Goal: Task Accomplishment & Management: Manage account settings

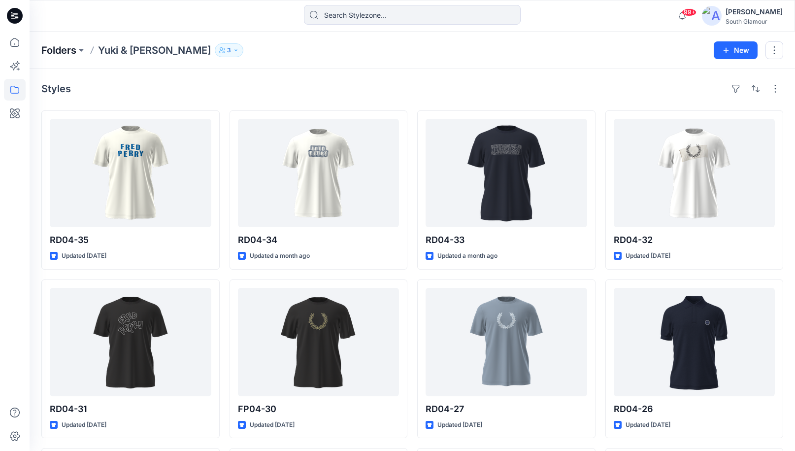
scroll to position [201, 0]
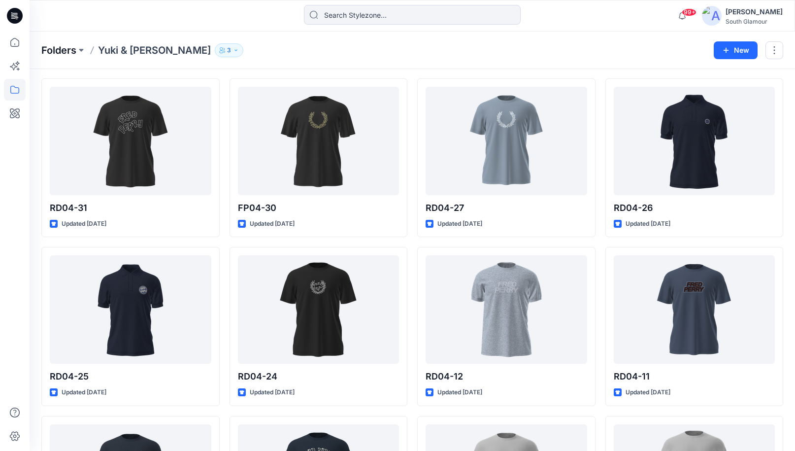
click at [62, 46] on p "Folders" at bounding box center [58, 50] width 35 height 14
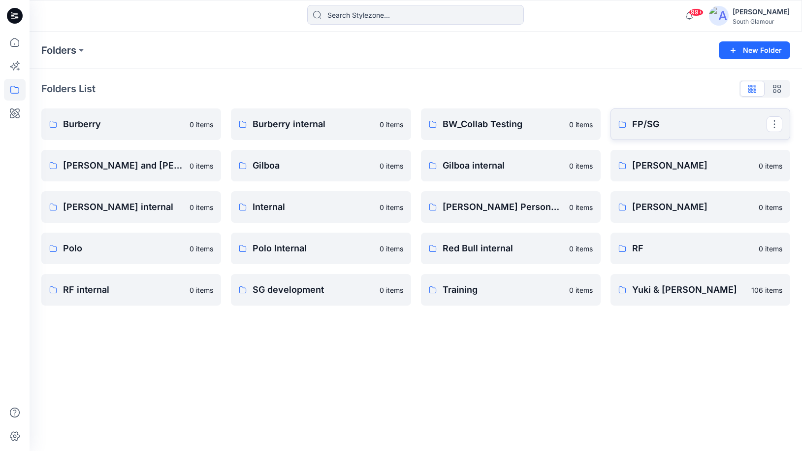
click at [673, 120] on p "FP/SG" at bounding box center [699, 124] width 134 height 14
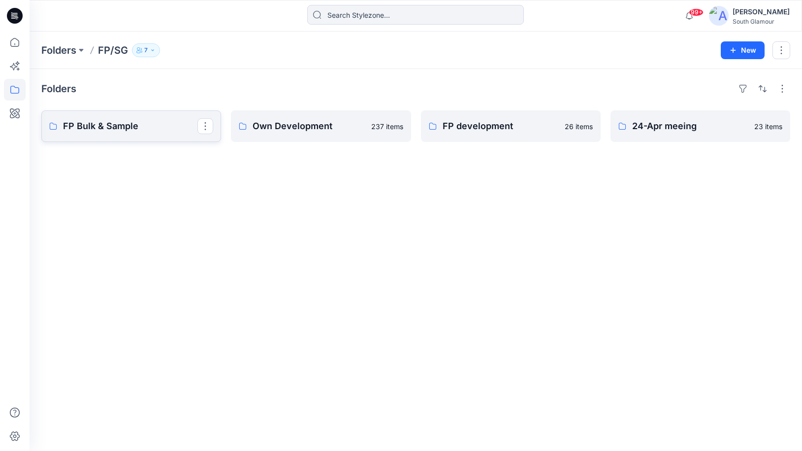
click at [109, 124] on p "FP Bulk & Sample" at bounding box center [130, 126] width 134 height 14
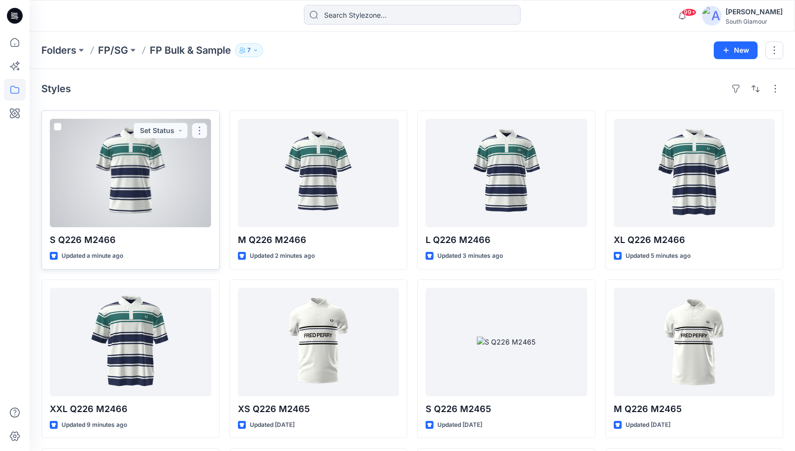
click at [197, 135] on button "button" at bounding box center [200, 131] width 16 height 16
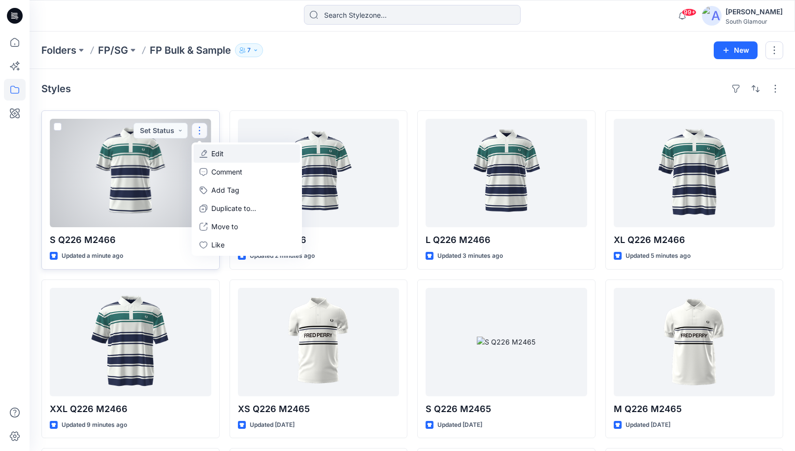
click at [210, 148] on button "Edit" at bounding box center [247, 153] width 106 height 18
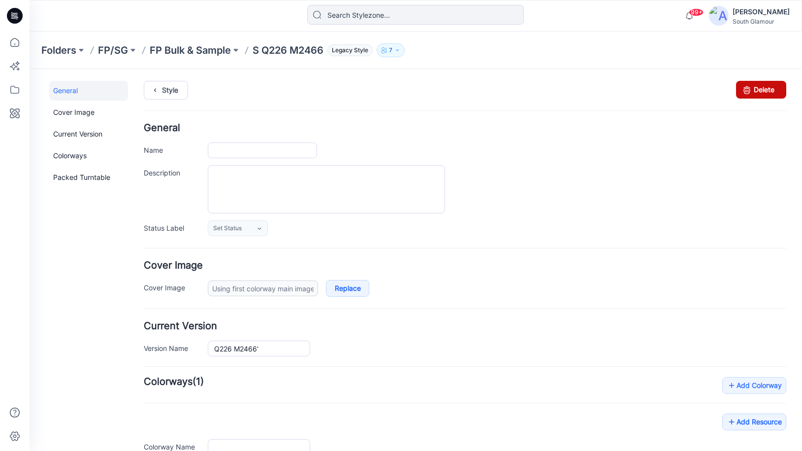
type input "S Q226 M2466"
type input "Colorway 1"
type input "turntable-22-09-2025-15:25:57"
click at [771, 92] on link "Delete" at bounding box center [761, 90] width 50 height 18
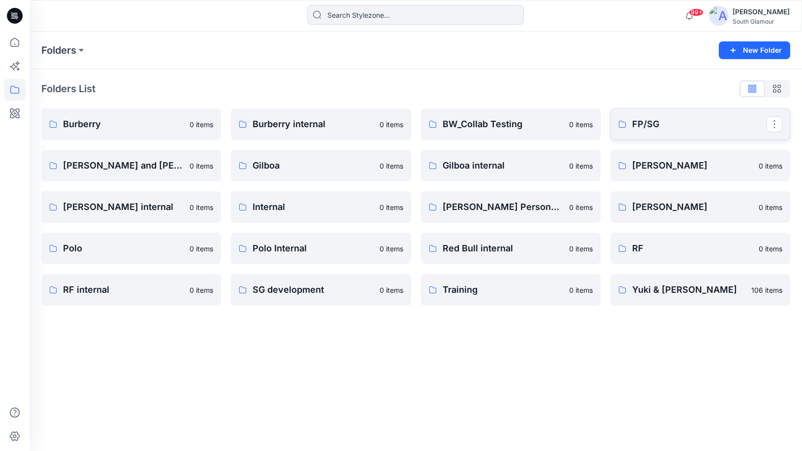
click at [650, 124] on p "FP/SG" at bounding box center [699, 124] width 134 height 14
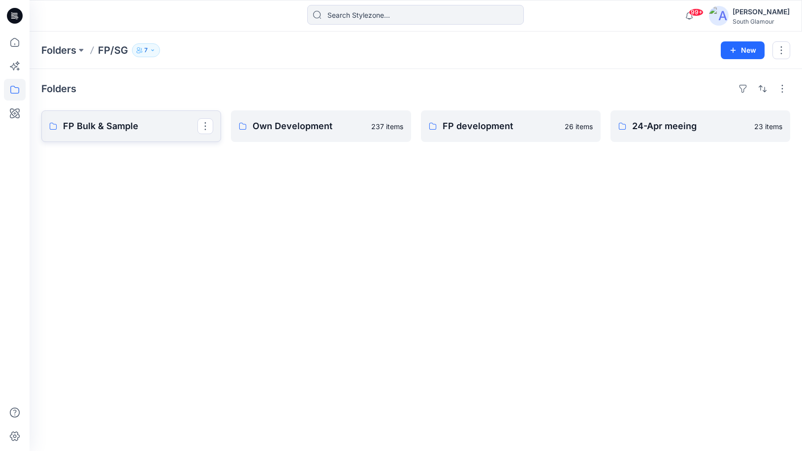
click at [106, 124] on p "FP Bulk & Sample" at bounding box center [130, 126] width 134 height 14
